Goal: Find specific page/section: Find specific page/section

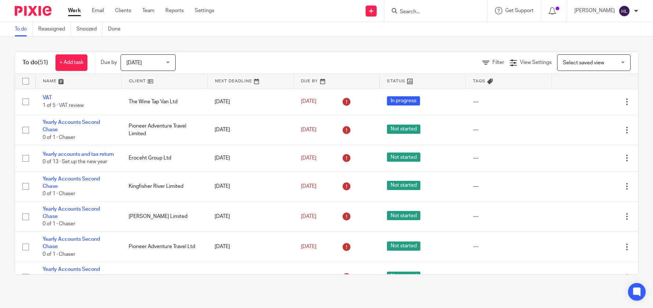
click at [418, 14] on input "Search" at bounding box center [432, 12] width 66 height 7
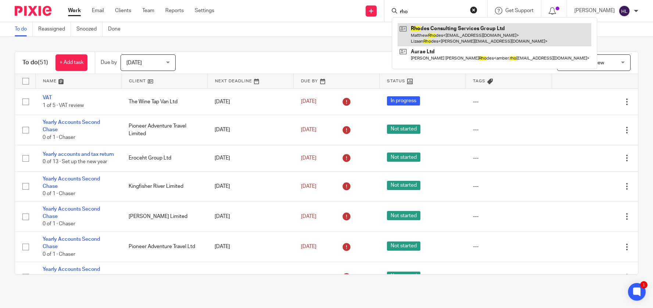
type input "rho"
click at [430, 30] on link at bounding box center [494, 34] width 194 height 23
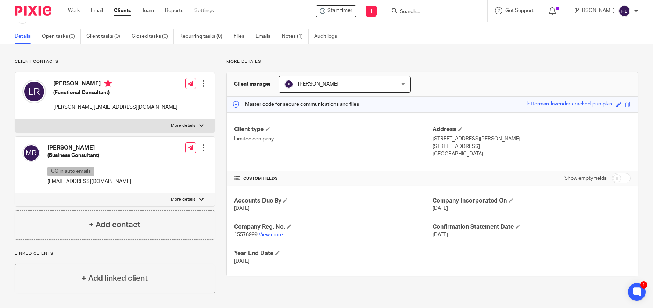
scroll to position [19, 0]
